Goal: Task Accomplishment & Management: Manage account settings

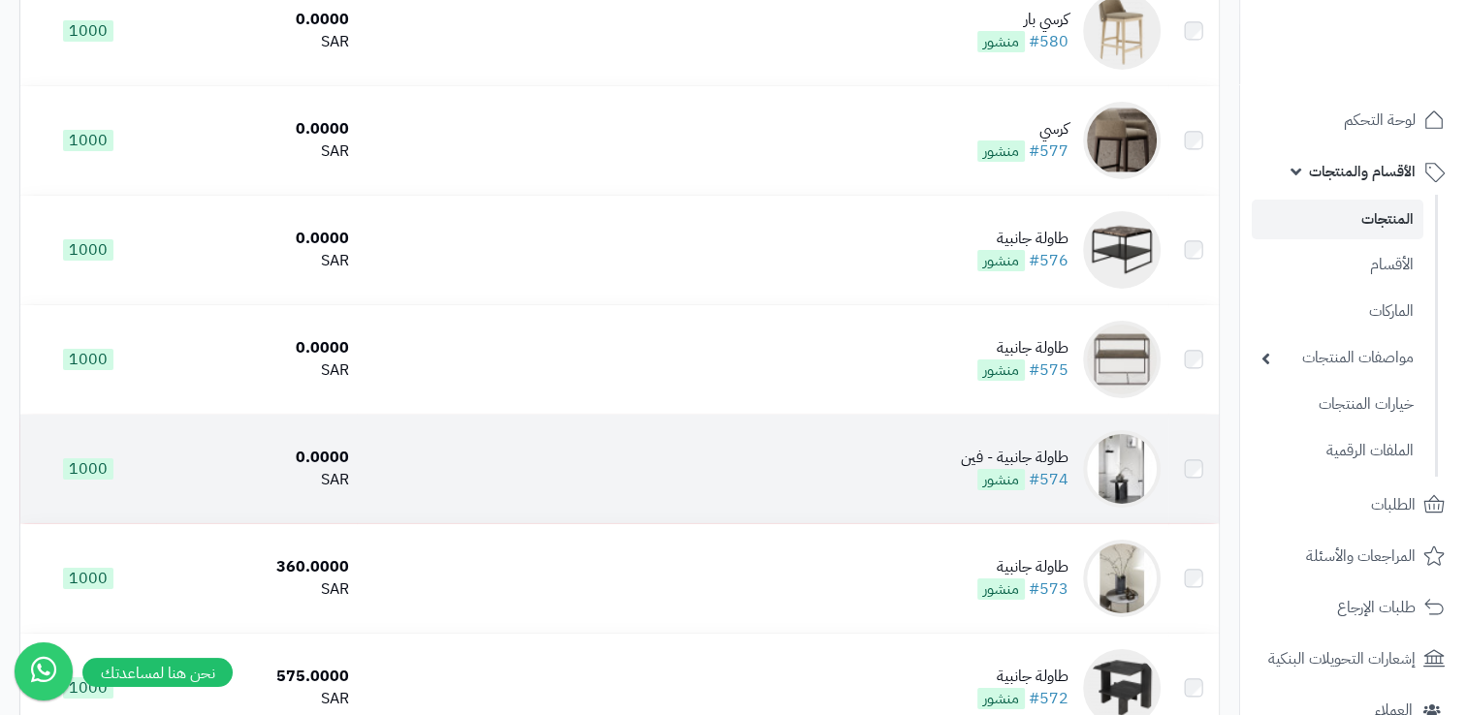
scroll to position [94, 0]
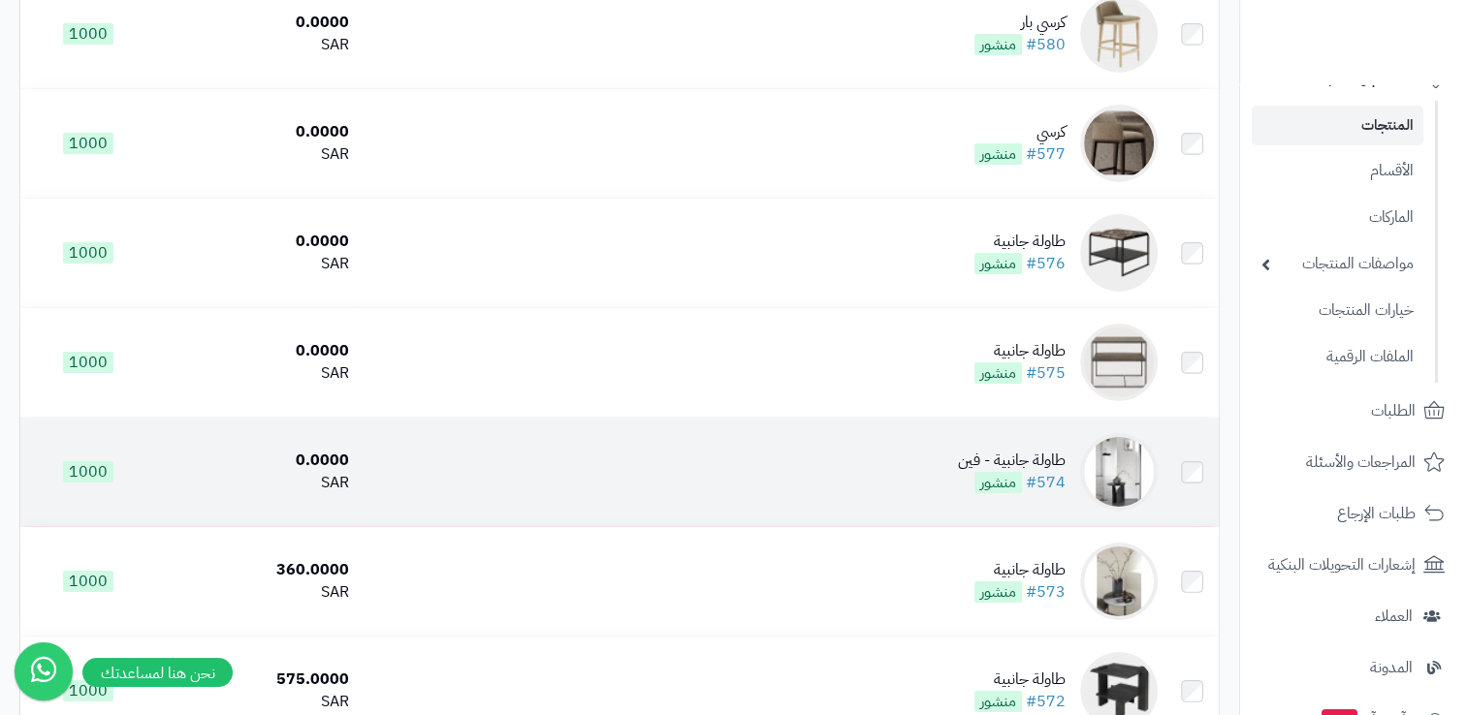
click at [542, 526] on td "طاولة جانبية - فين #574 منشور" at bounding box center [760, 472] width 808 height 109
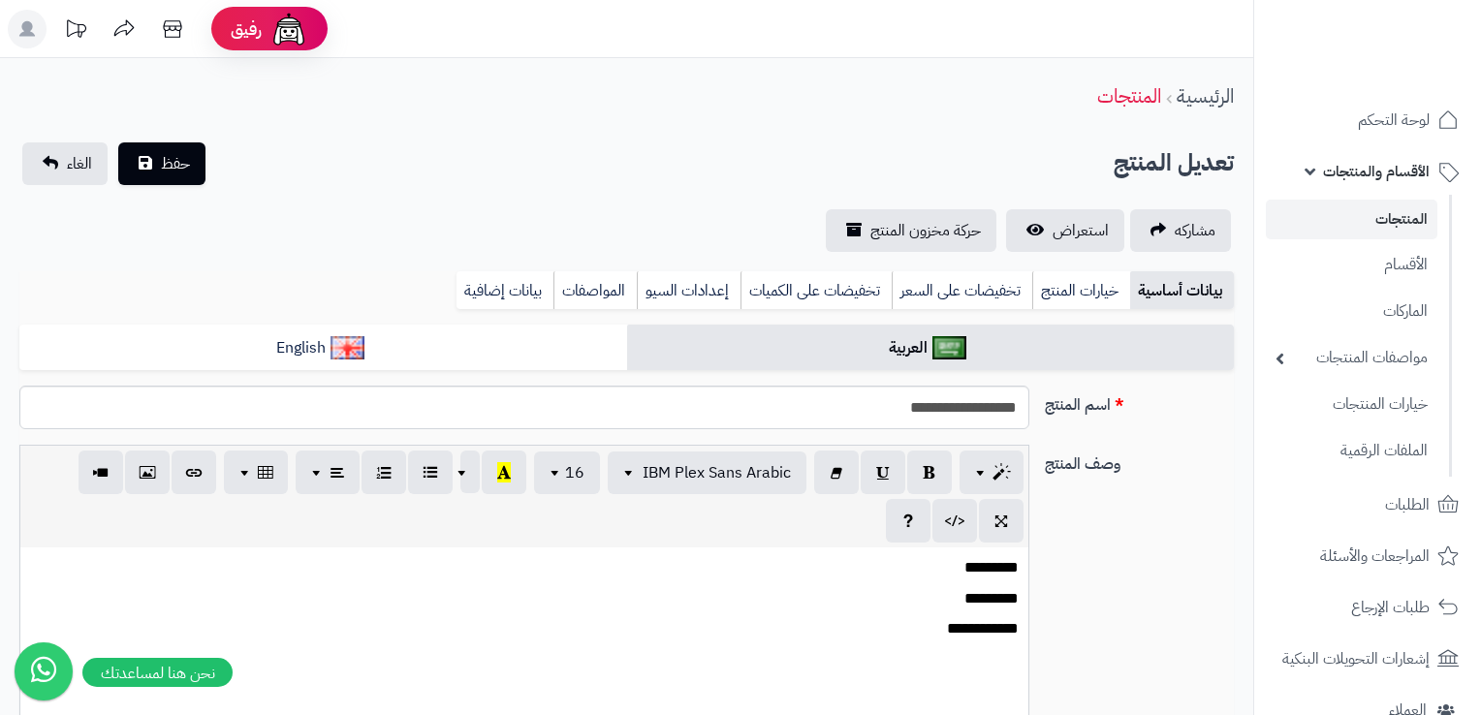
select select
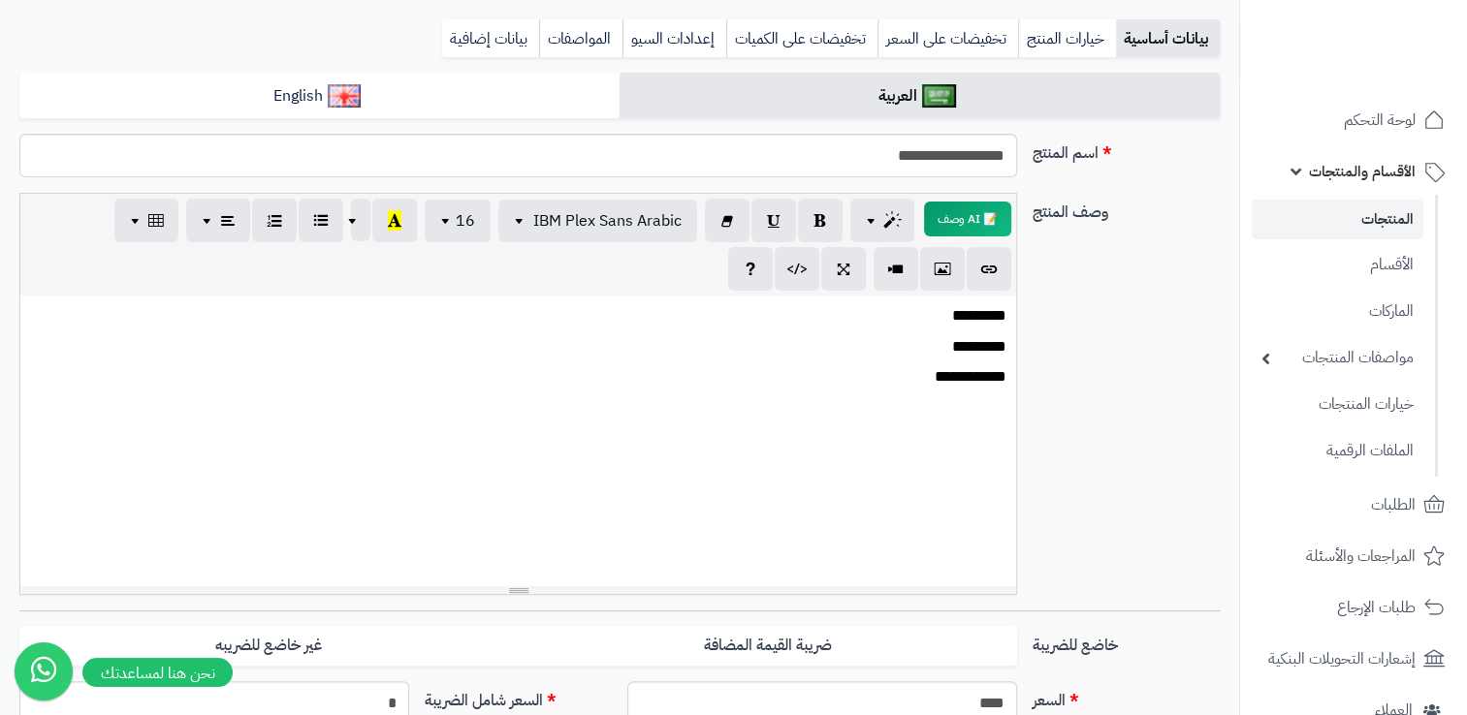
scroll to position [254, 0]
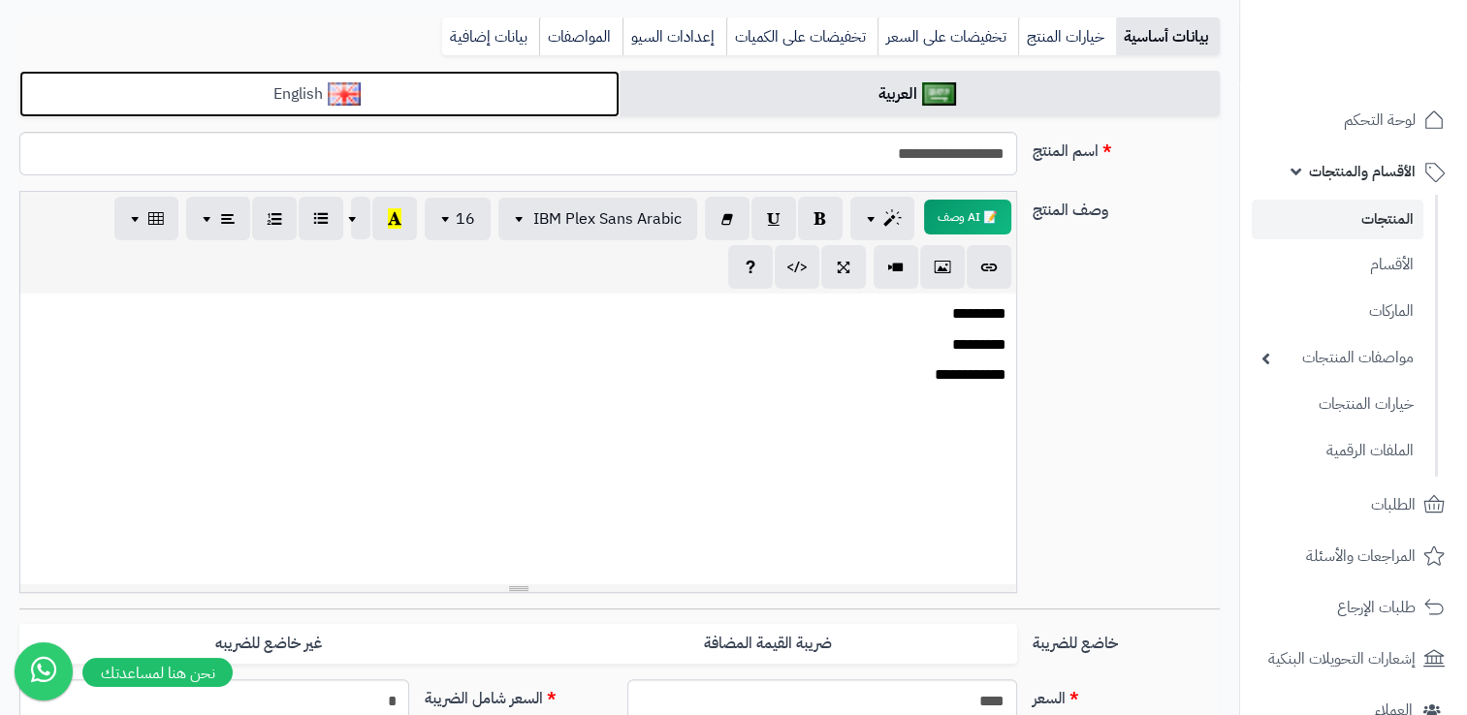
click at [372, 83] on link "English" at bounding box center [319, 94] width 600 height 47
